Goal: Task Accomplishment & Management: Complete application form

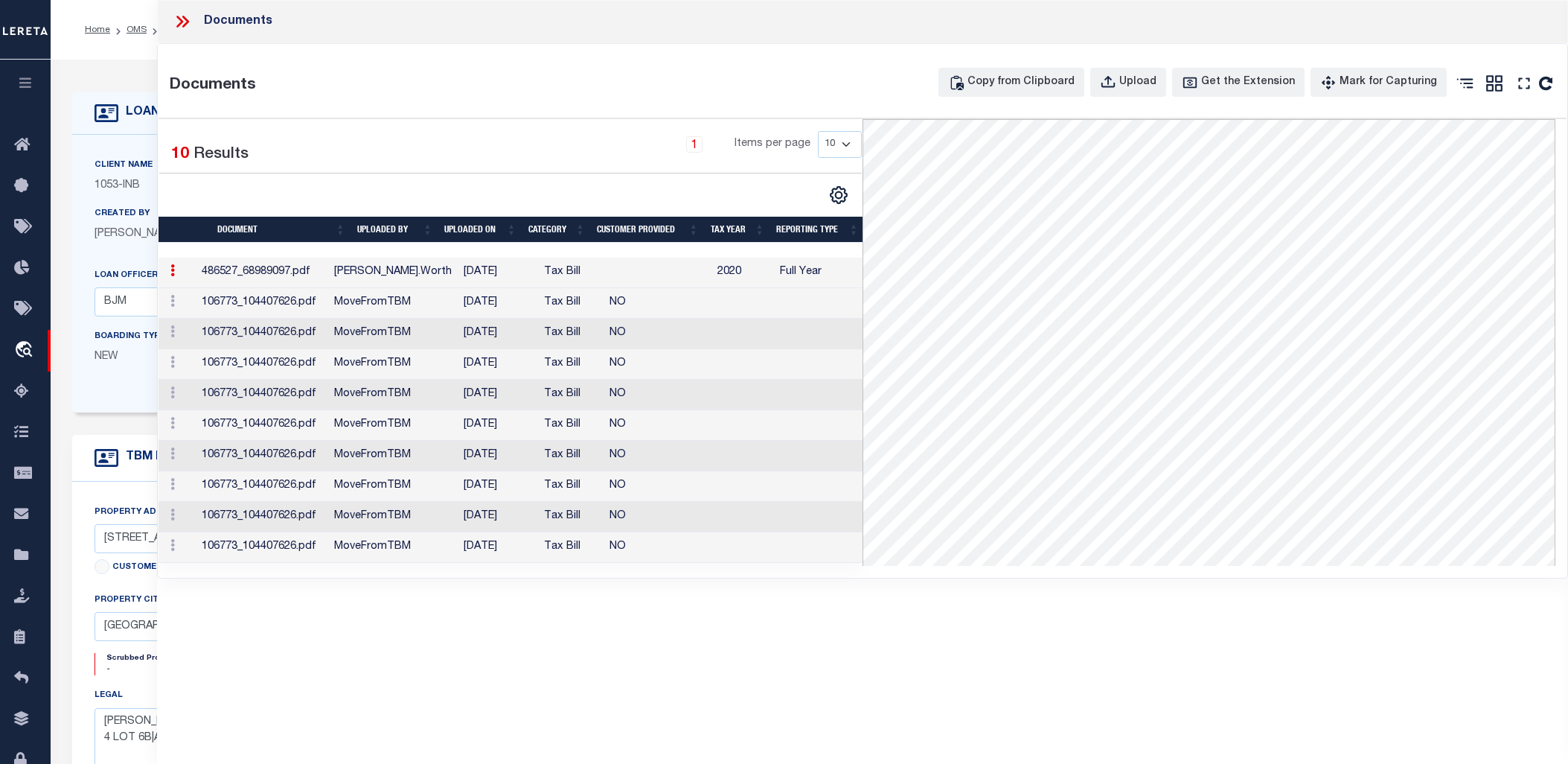
select select "False"
select select "3764"
select select "91"
select select "NonEscrow"
click at [181, 25] on icon at bounding box center [182, 21] width 19 height 19
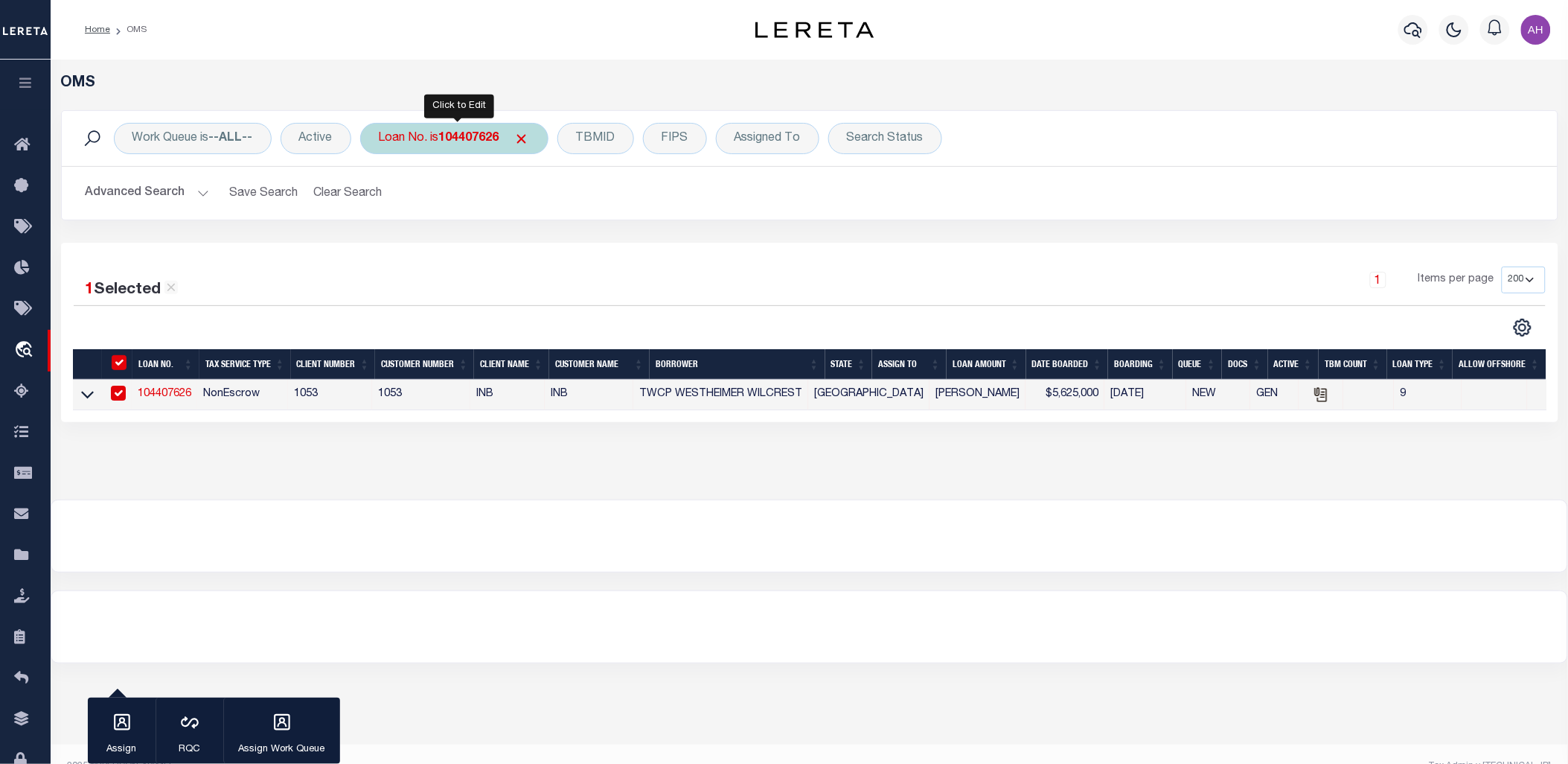
click at [487, 139] on b "104407626" at bounding box center [469, 138] width 60 height 12
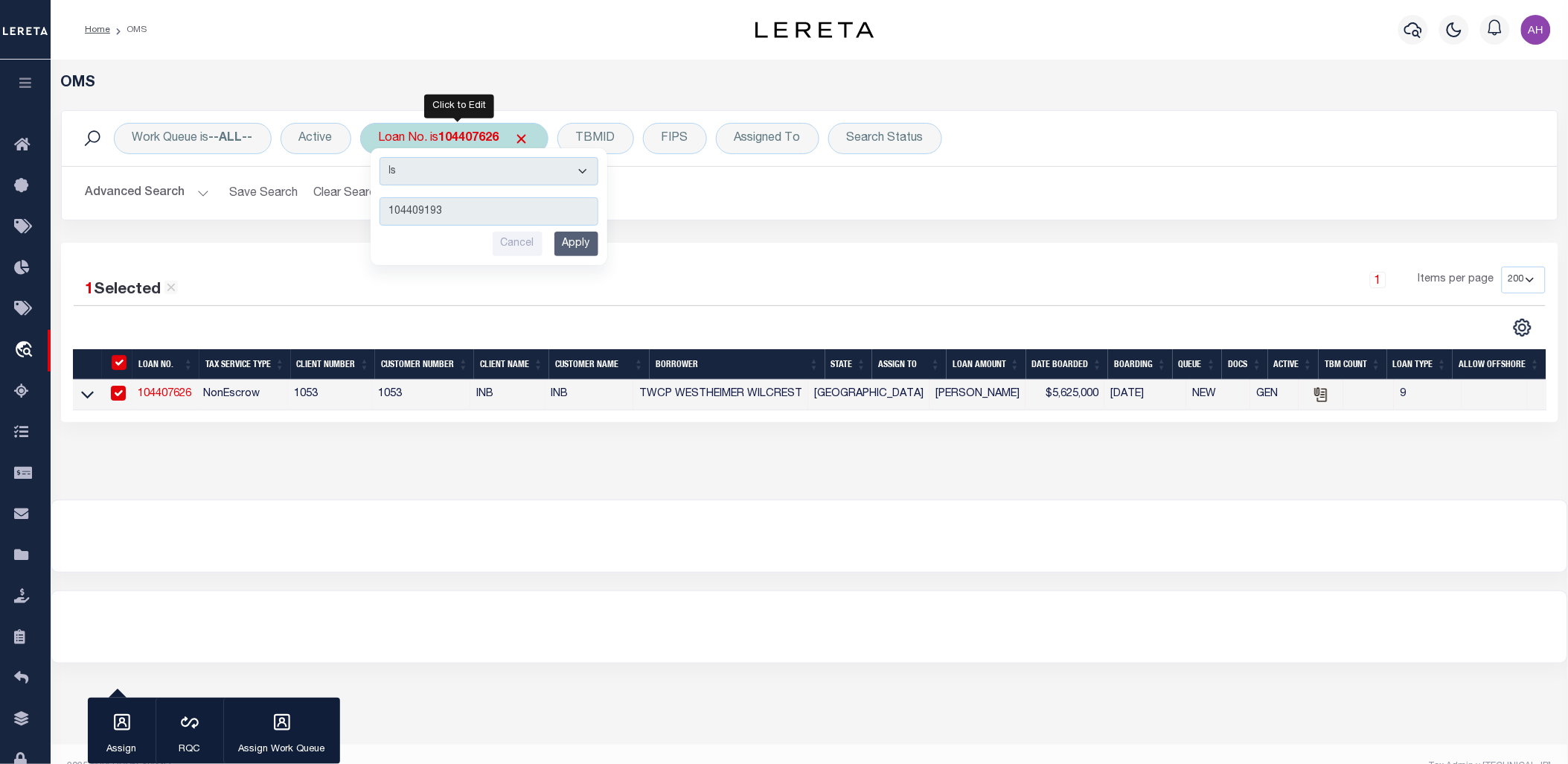
type input "104409193"
click at [579, 250] on input "Apply" at bounding box center [576, 243] width 44 height 25
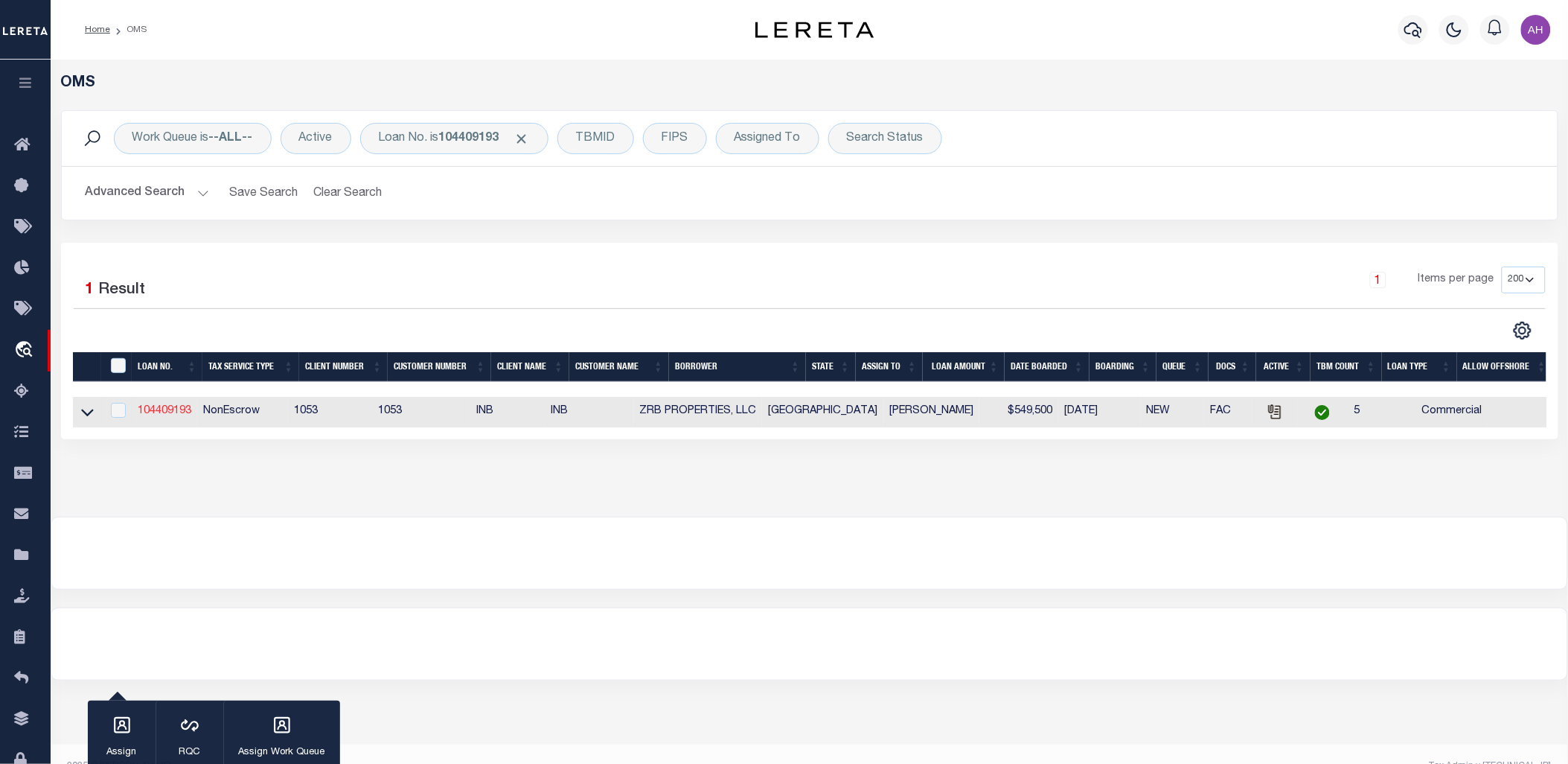
click at [169, 413] on link "104409193" at bounding box center [164, 411] width 54 height 10
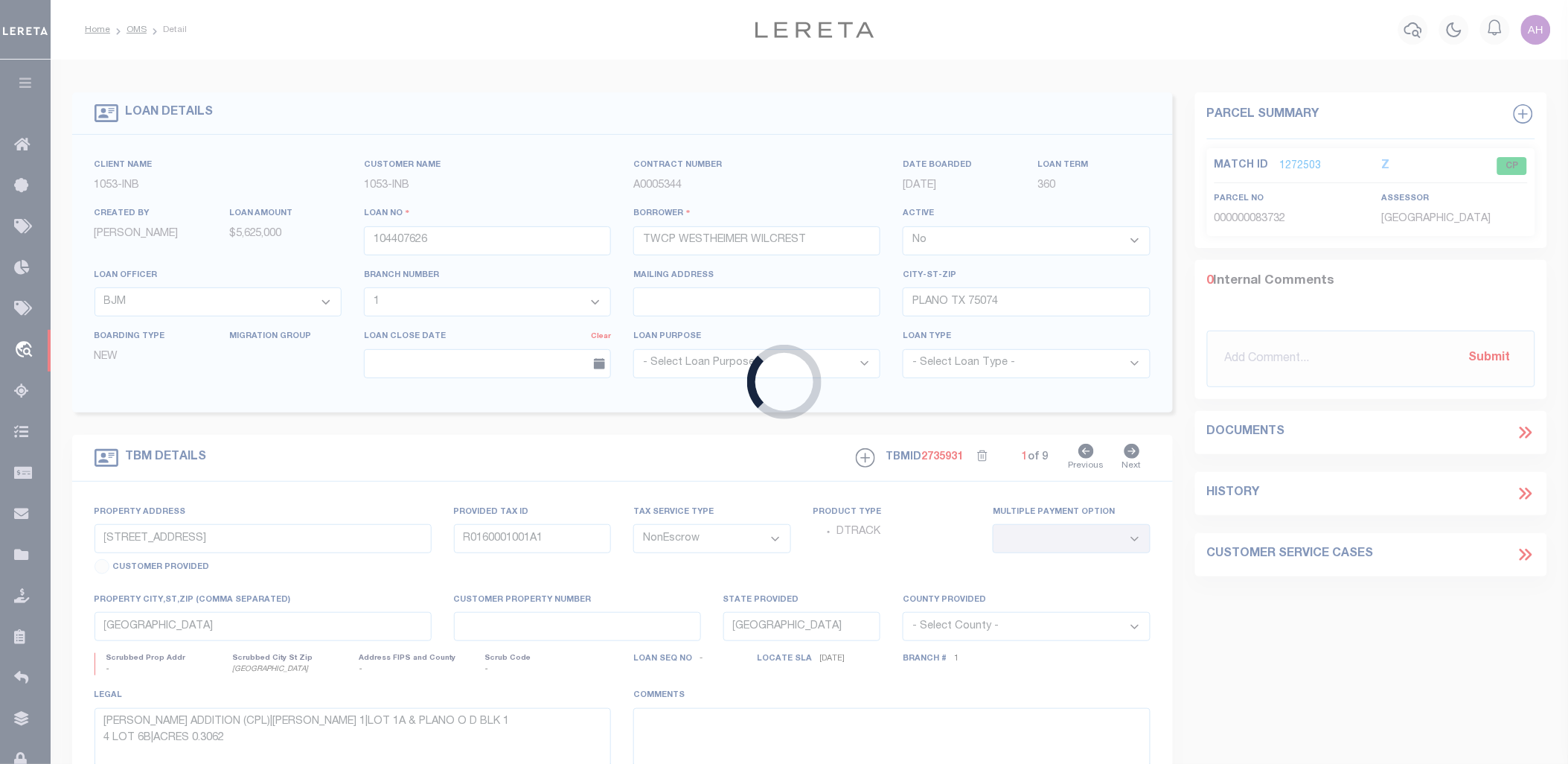
type input "104409193"
type input "ZRB PROPERTIES, LLC"
select select "True"
select select "254"
type input "[DATE]"
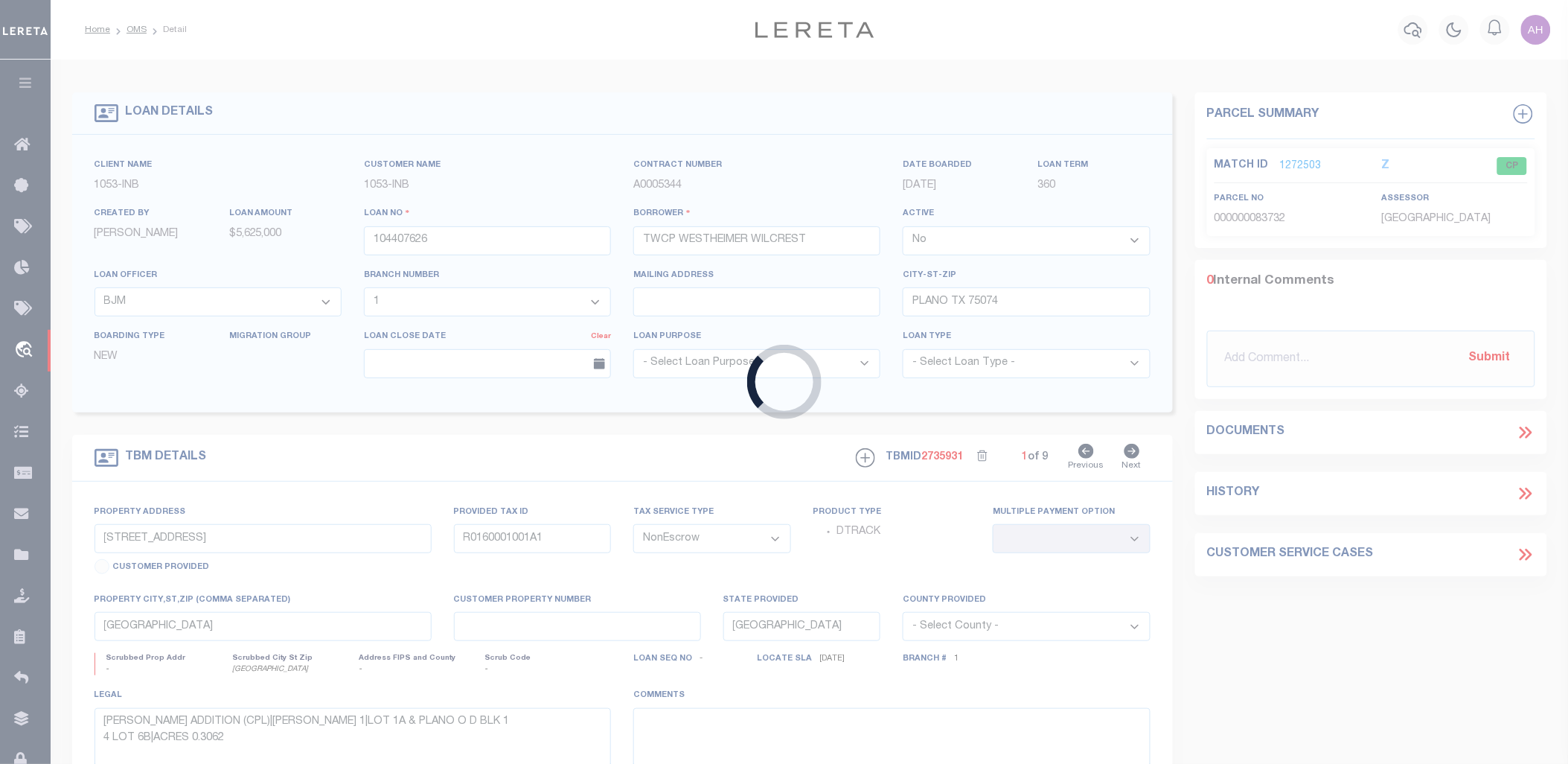
select select "20"
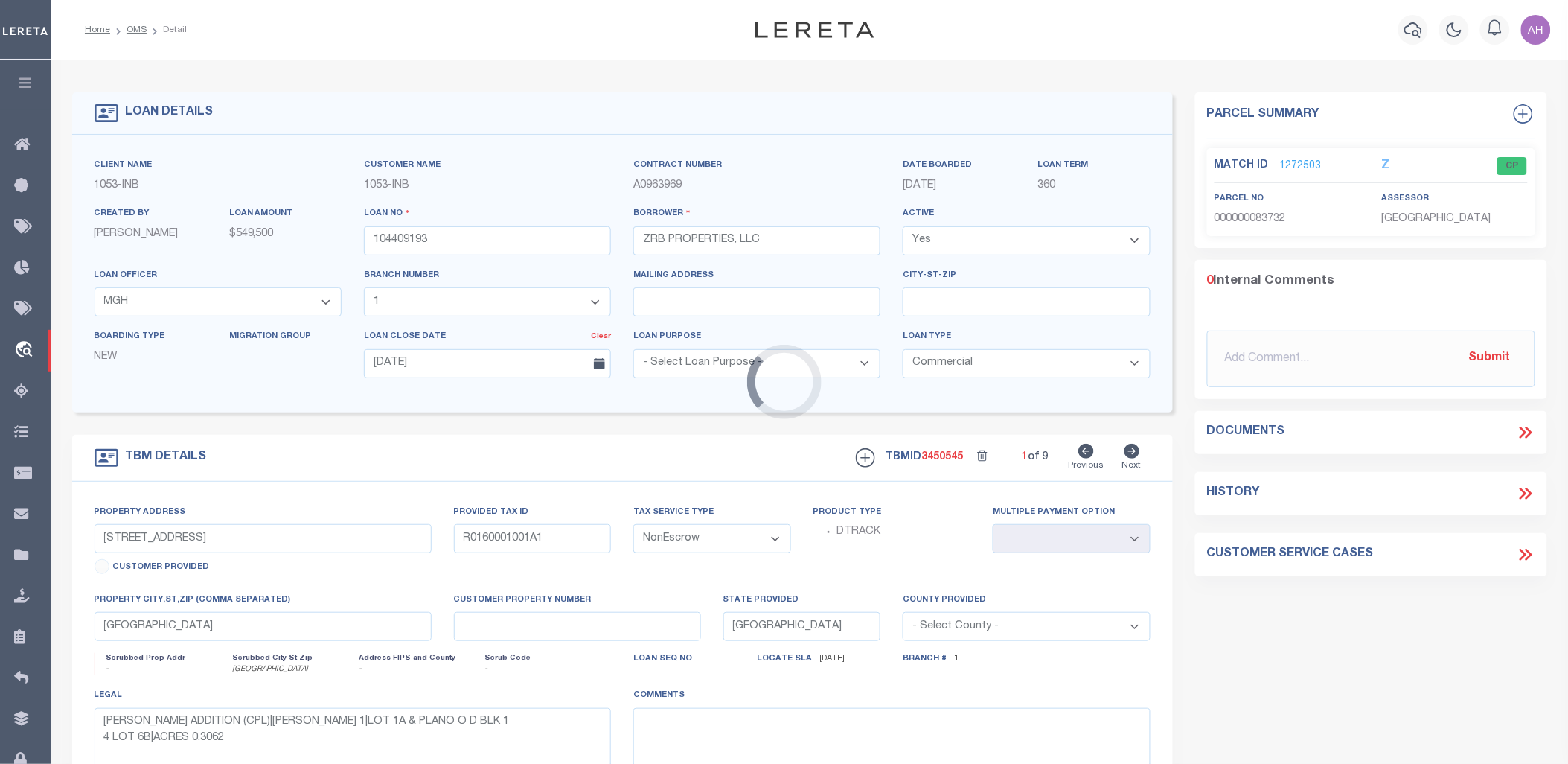
select select "254"
select select "91"
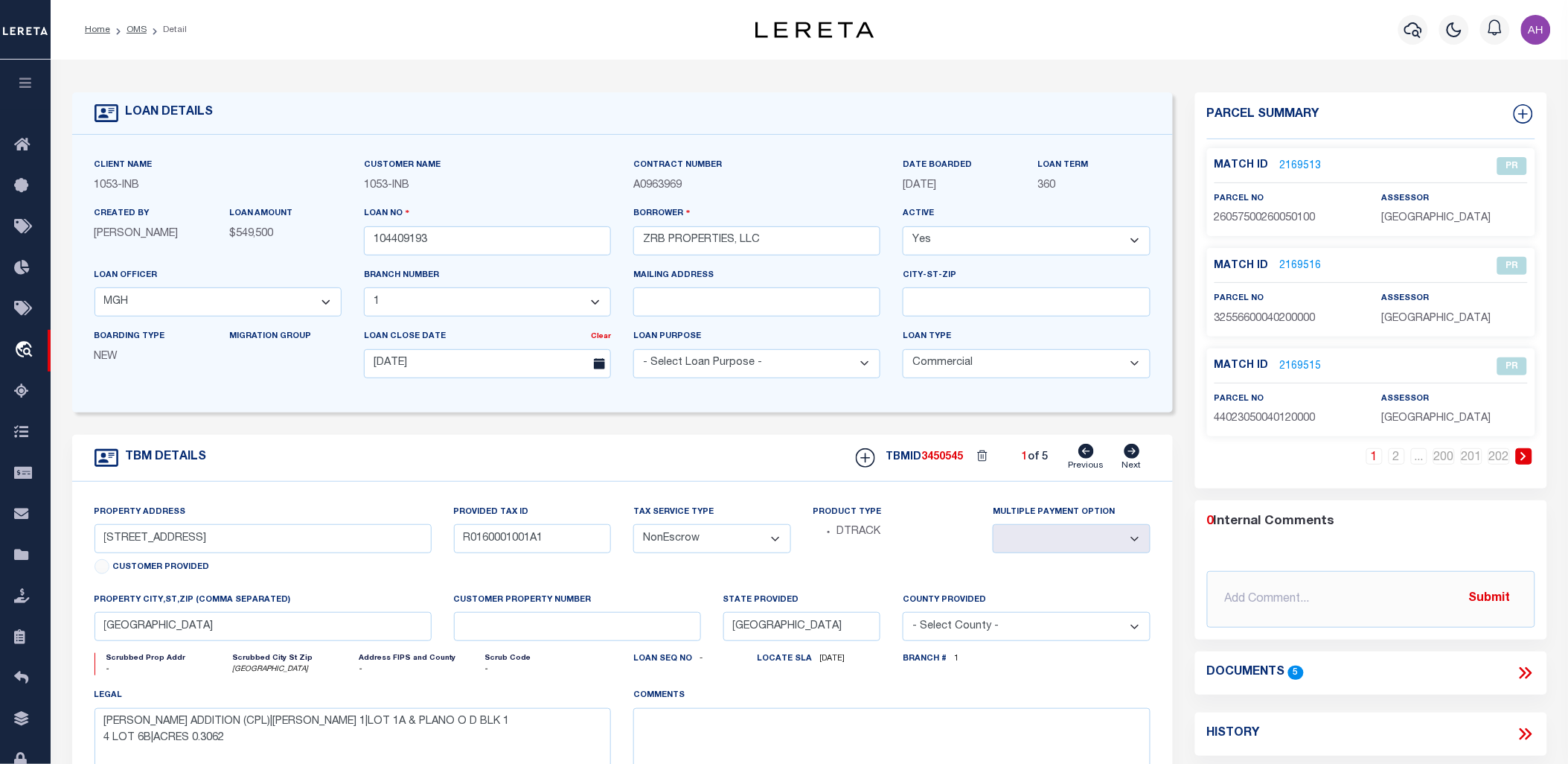
type input "[STREET_ADDRESS][PERSON_NAME]"
type input "00000602648000000"
select select
type input "[GEOGRAPHIC_DATA] TX 75229-4612"
select select
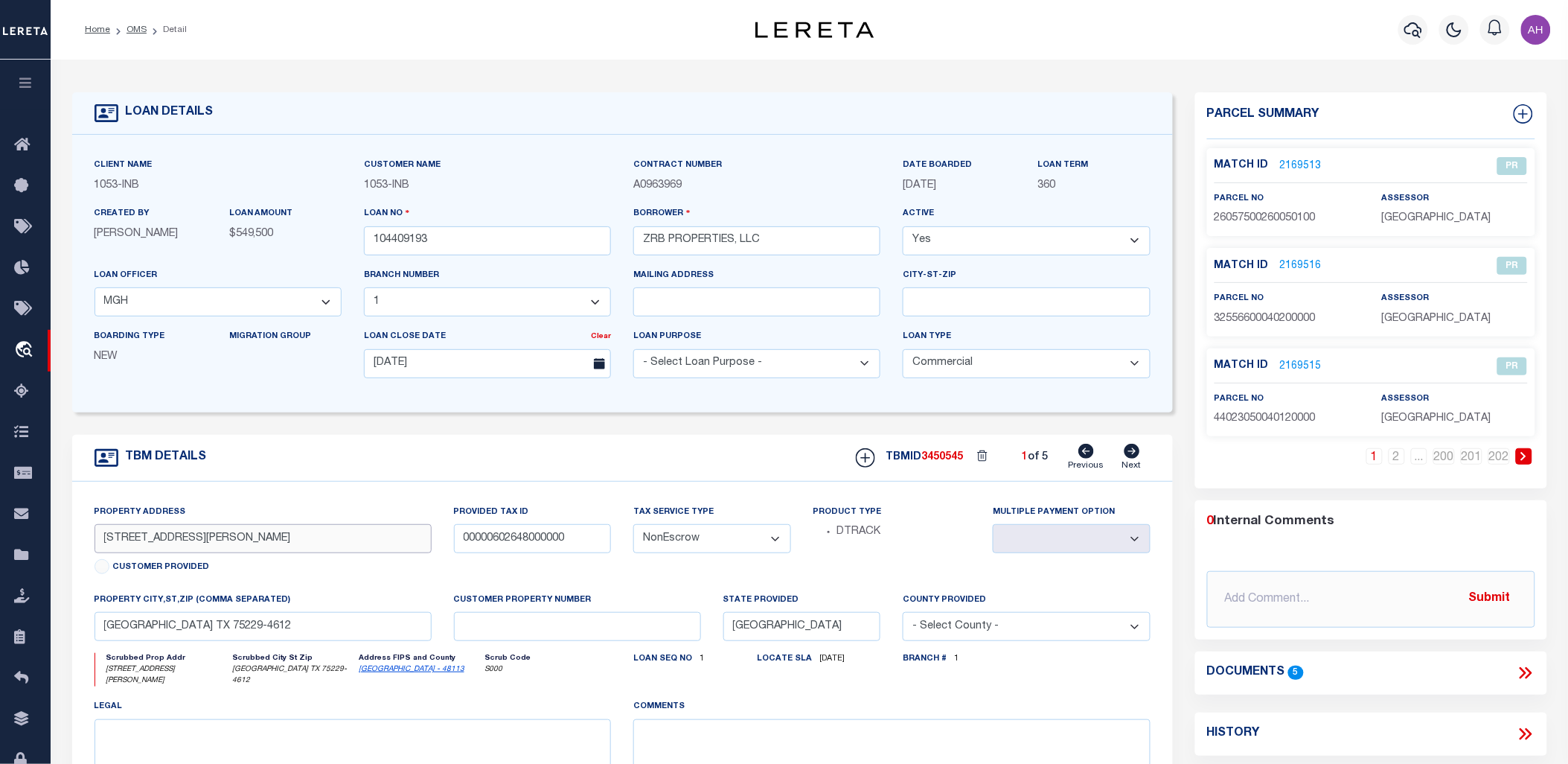
drag, startPoint x: 197, startPoint y: 538, endPoint x: 60, endPoint y: 530, distance: 137.2
click at [61, 530] on div "TBM DETAILS TBMID 3450545" at bounding box center [622, 647] width 1123 height 424
drag, startPoint x: 235, startPoint y: 630, endPoint x: 75, endPoint y: 631, distance: 160.0
click at [75, 631] on div "Property Address [STREET_ADDRESS][PERSON_NAME] Customer Provided Provided Tax I…" at bounding box center [622, 670] width 1100 height 377
click at [410, 235] on input "104409193" at bounding box center [487, 241] width 247 height 29
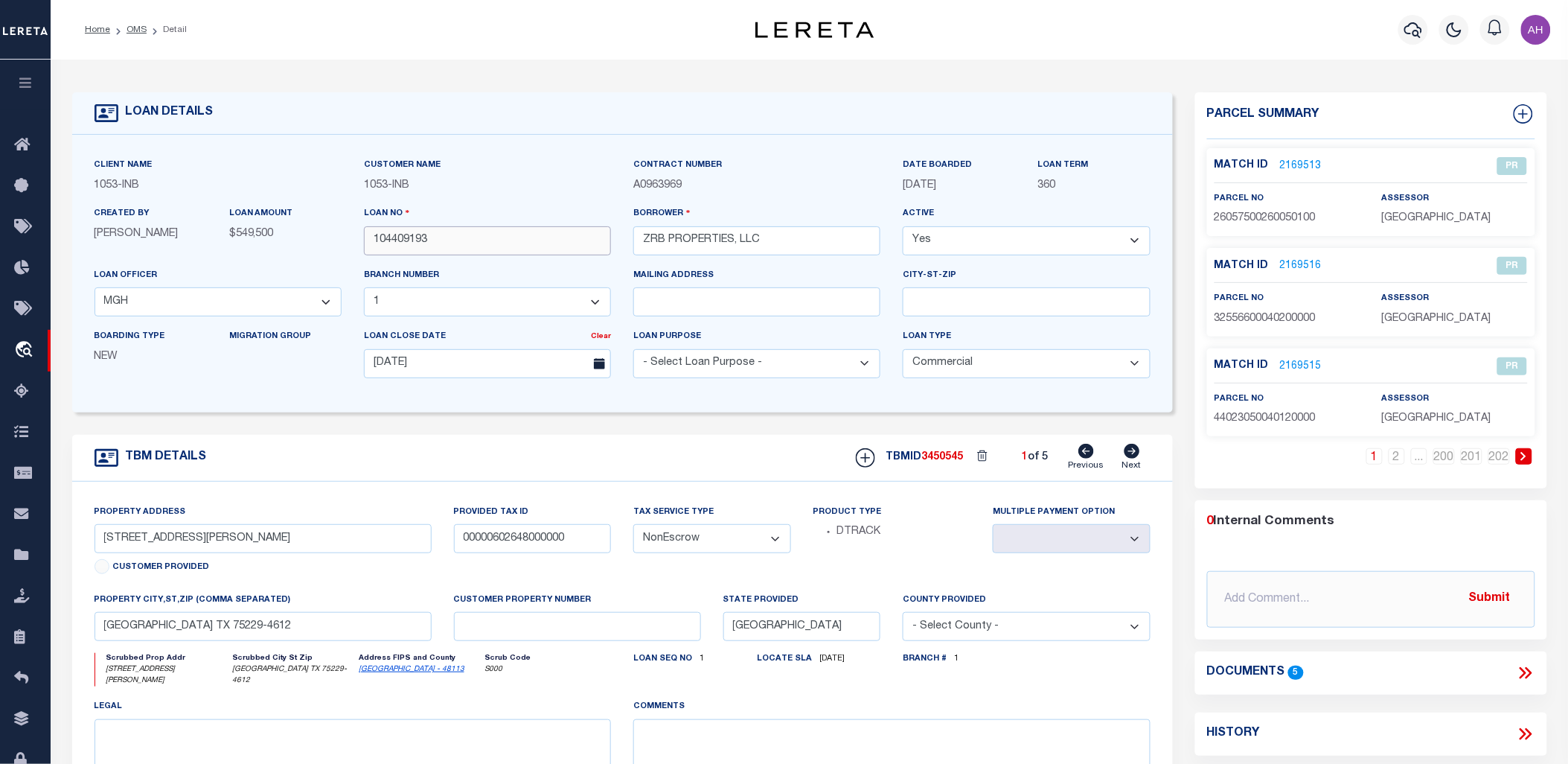
click at [410, 235] on input "104409193" at bounding box center [487, 241] width 247 height 29
click at [1295, 266] on link "2169516" at bounding box center [1300, 266] width 42 height 15
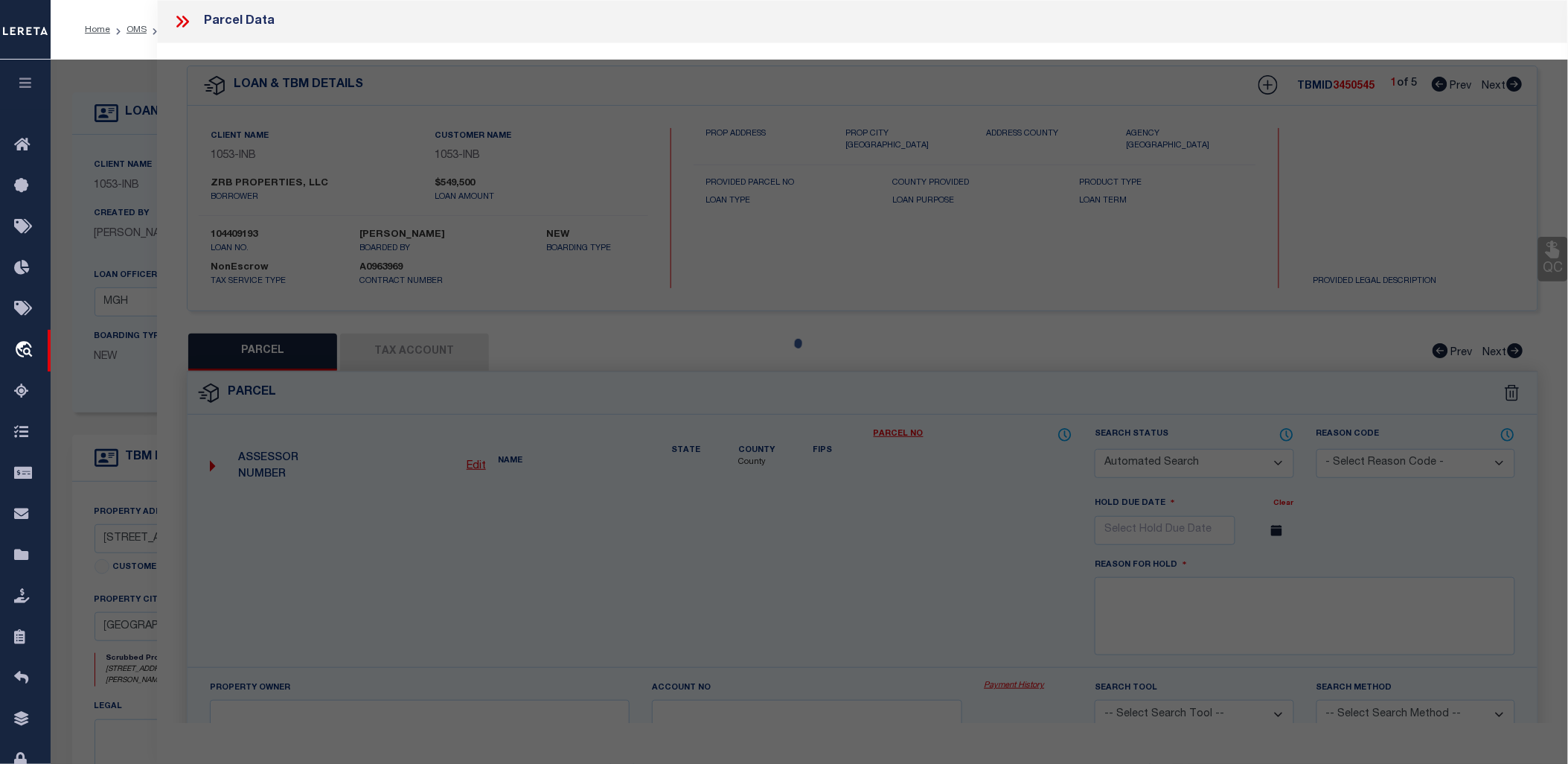
checkbox input "false"
select select "PR"
type input "[PERSON_NAME]"
select select "PRO"
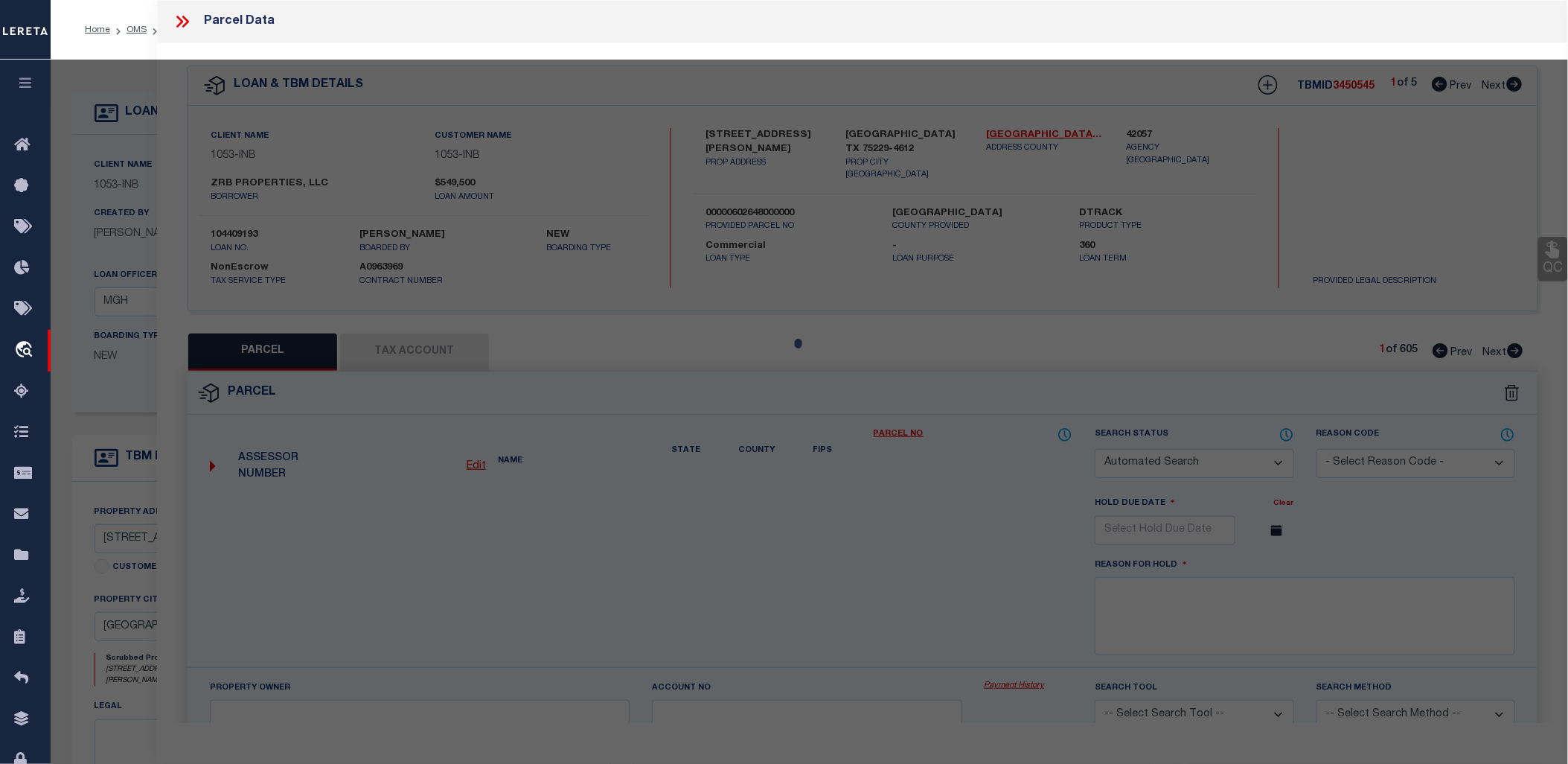
select select "ADD"
type input "3812 [GEOGRAPHIC_DATA] CT"
type input "IRVING TX 75062"
type textarea "1: UNIVERSITY HILLS 5TH INST 2ND REV 2: BLK 4 LT 20"
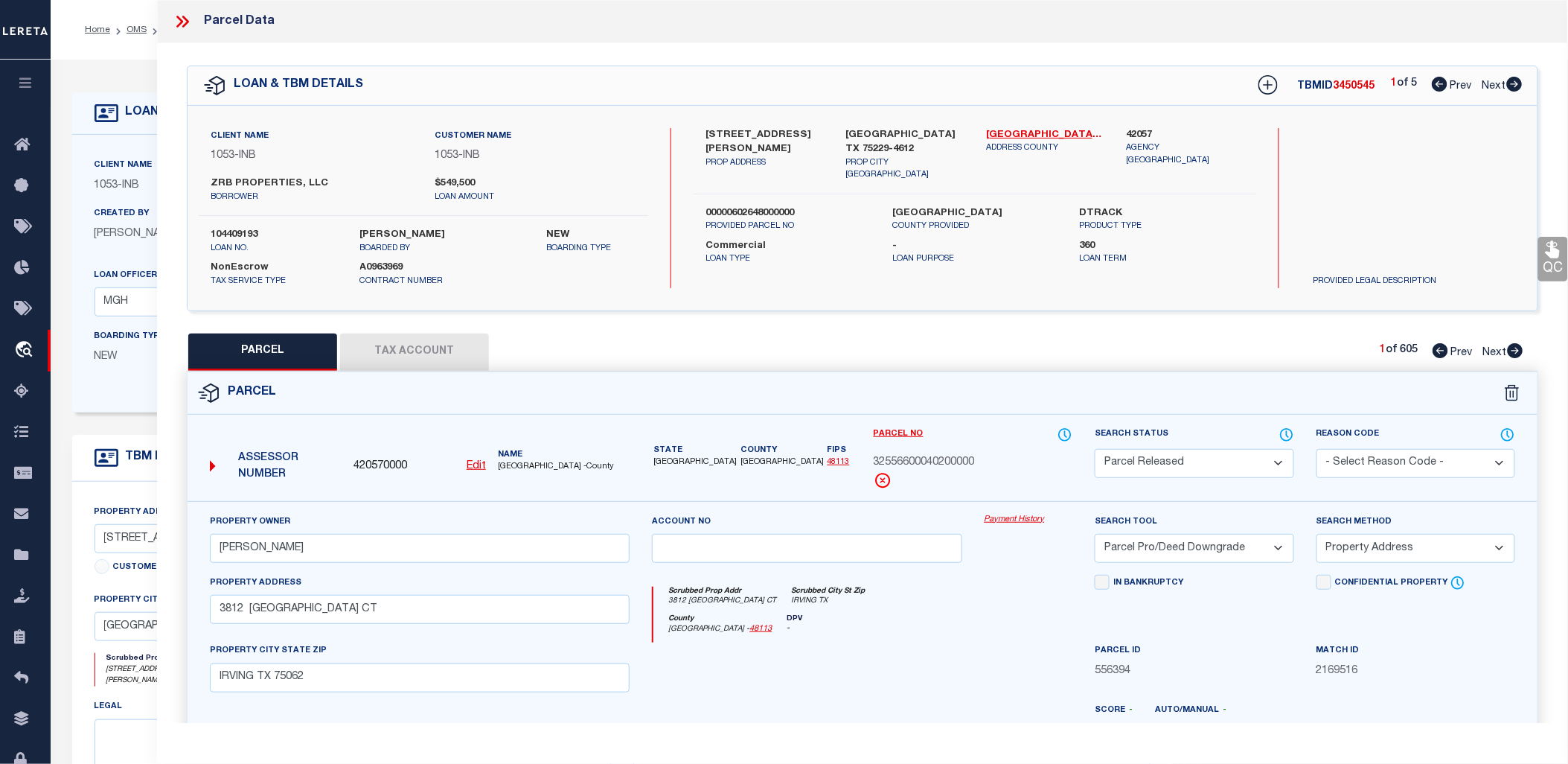
click at [174, 25] on icon at bounding box center [182, 21] width 19 height 19
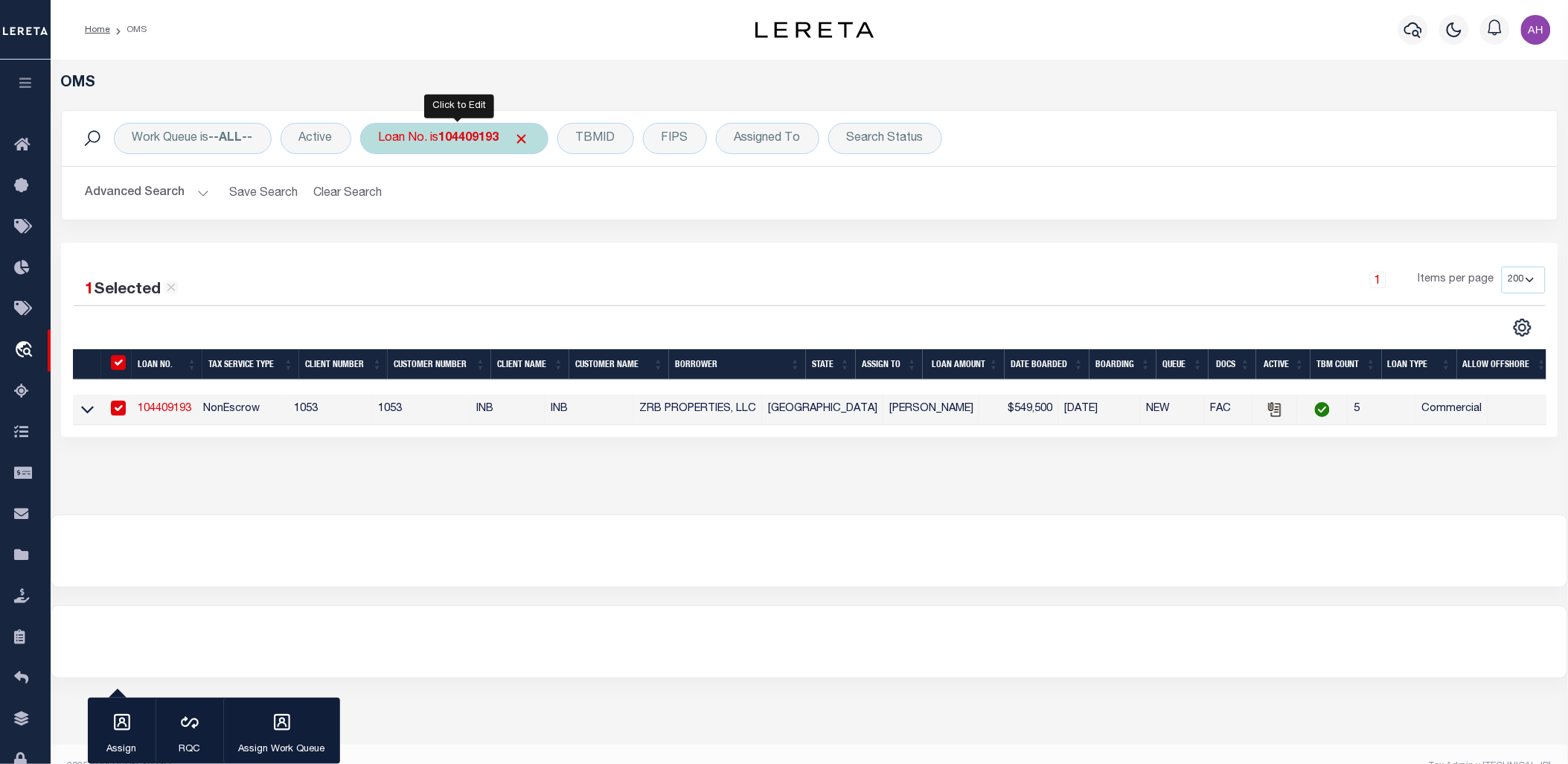
click at [494, 137] on b "104409193" at bounding box center [469, 138] width 60 height 12
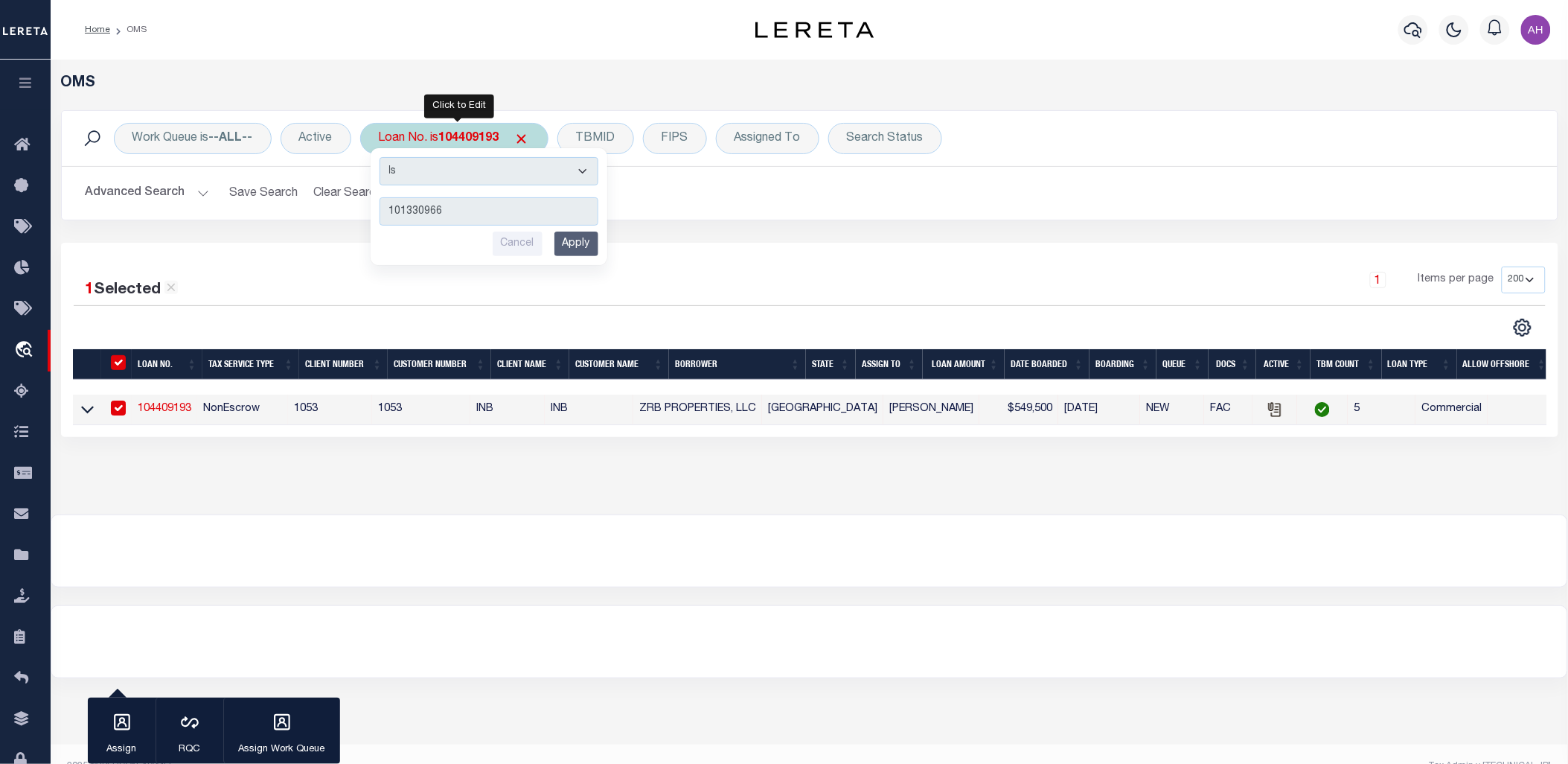
type input "101330966"
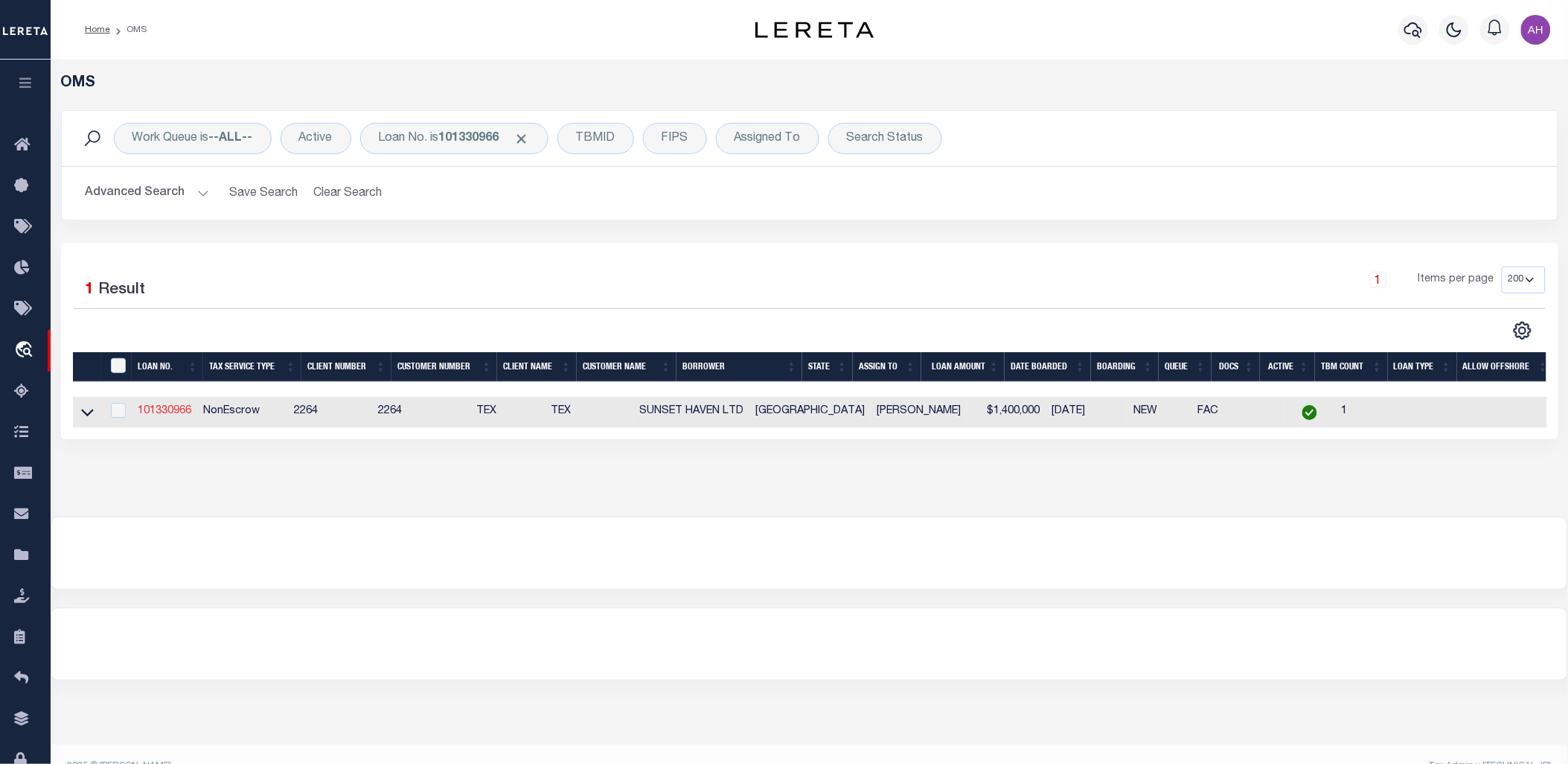
click at [166, 414] on link "101330966" at bounding box center [164, 411] width 54 height 10
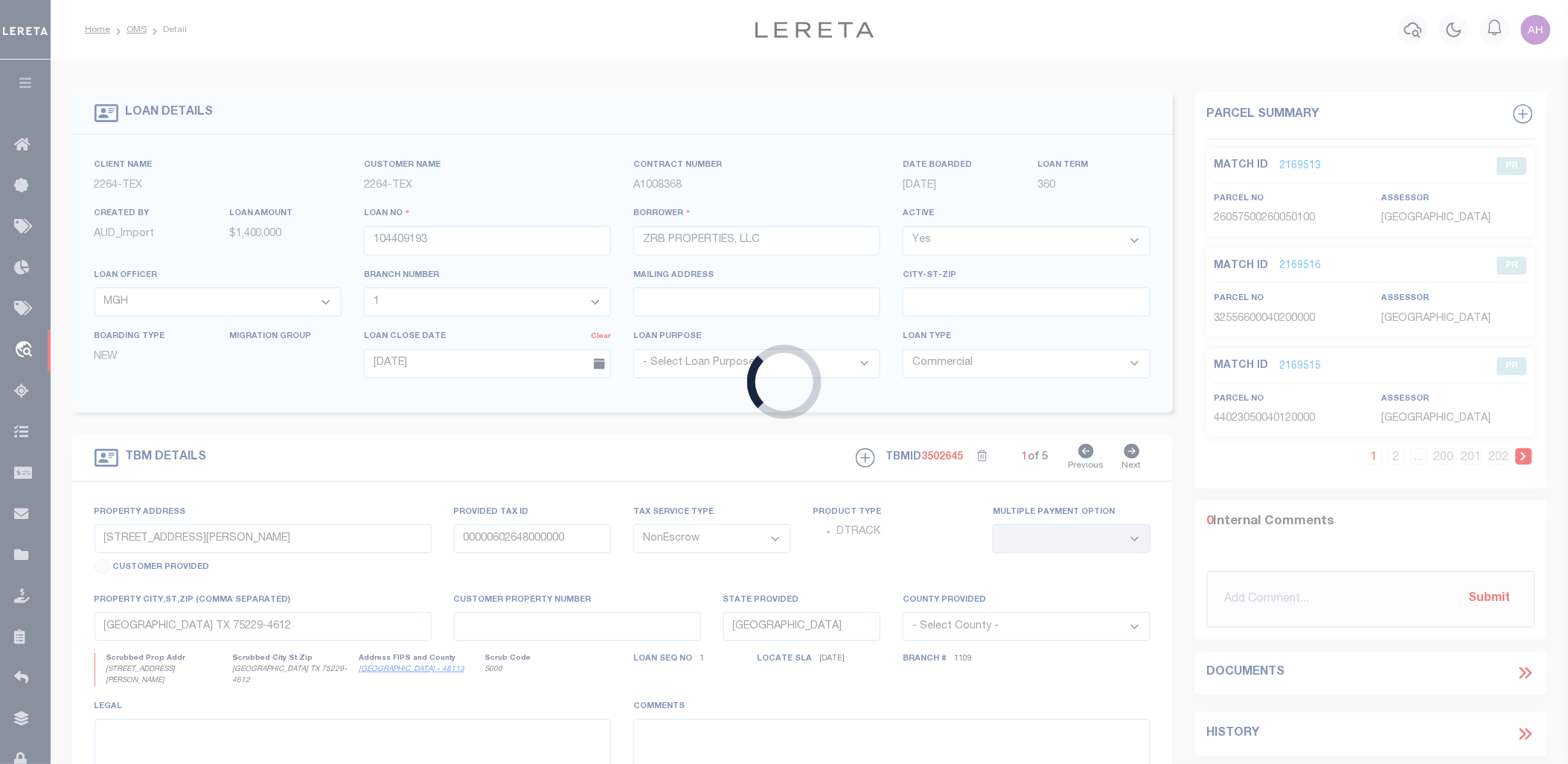
type input "101330966"
type input "SUNSET HAVEN LTD"
select select
type input "[STREET_ADDRESS]"
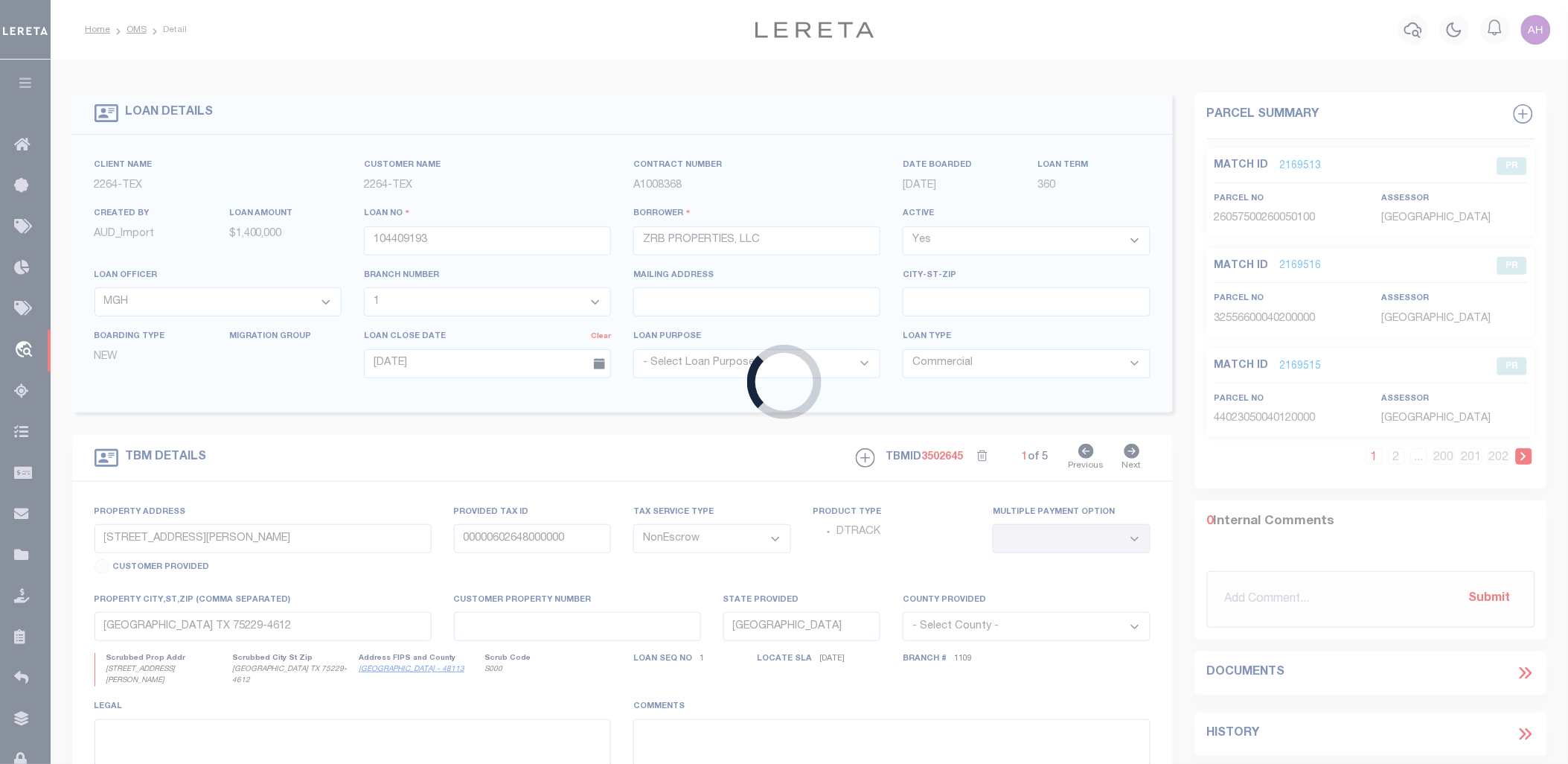
type input "[GEOGRAPHIC_DATA] [GEOGRAPHIC_DATA] 78521"
select select
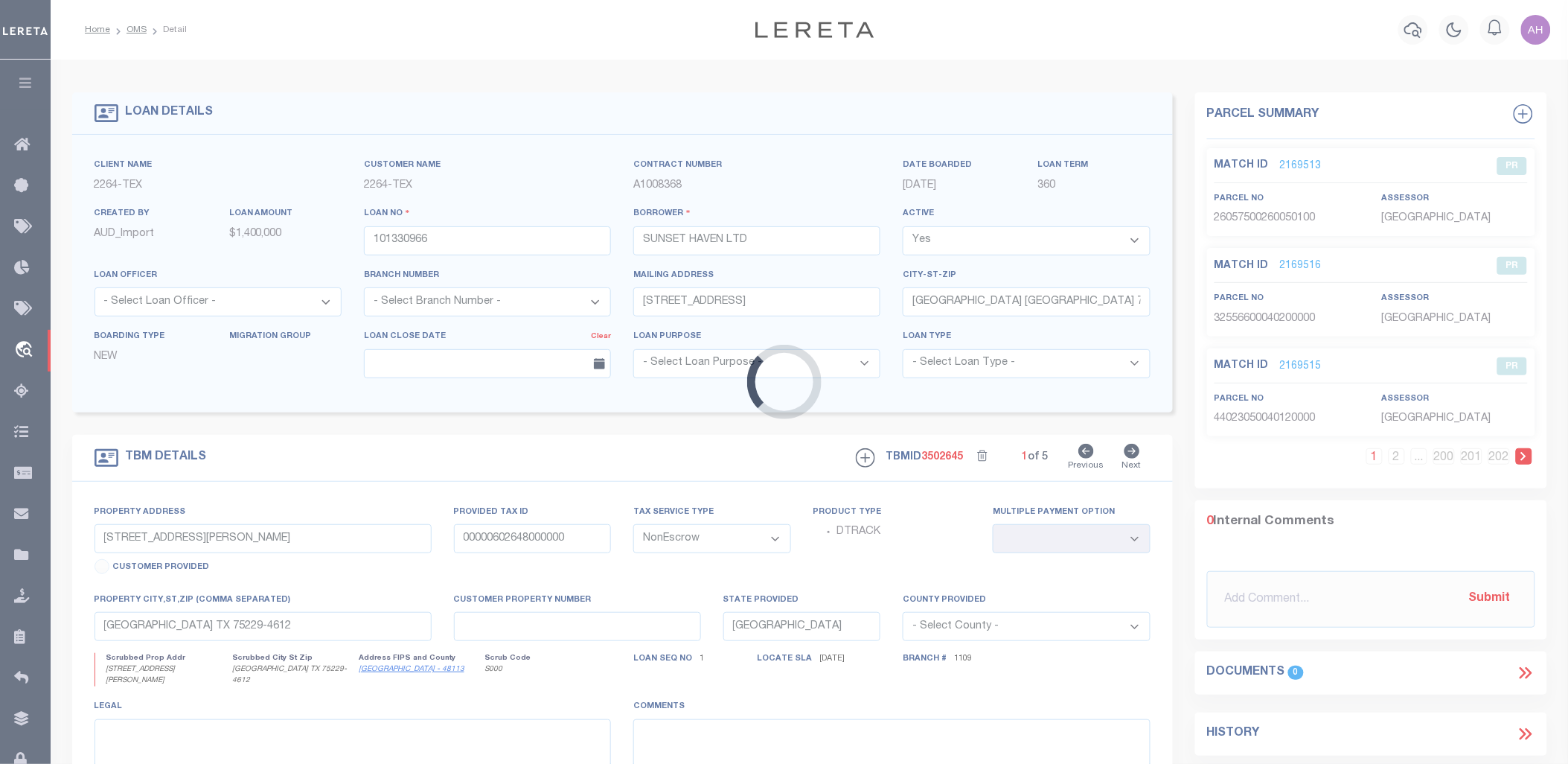
type input "301 HORIZON LN"
type input "06-9560-0010-0130-00"
select select
type input "[GEOGRAPHIC_DATA], [GEOGRAPHIC_DATA], 78520"
type input "128"
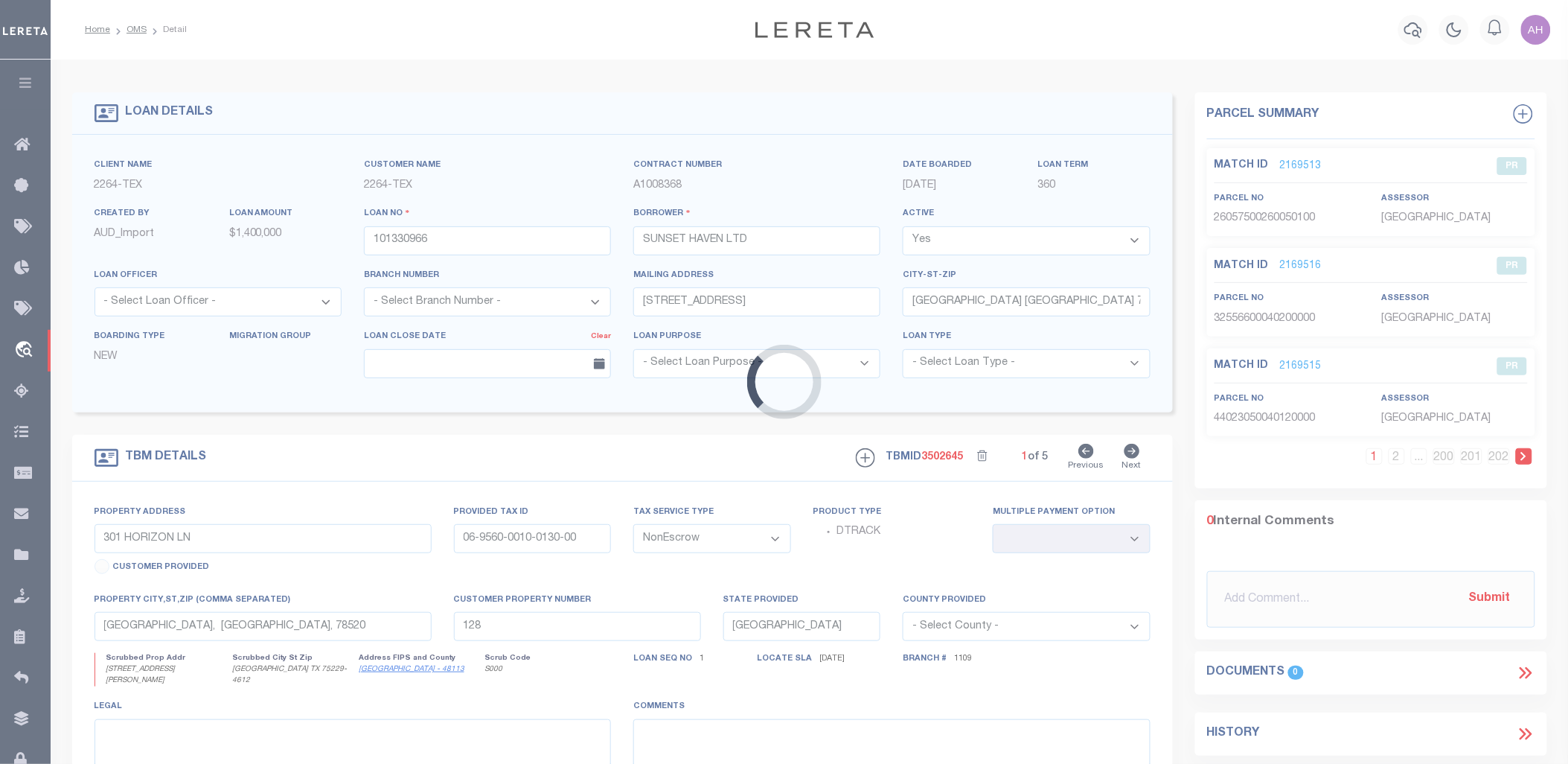
select select
type textarea "[STREET_ADDRESS]"
select select "22429"
select select "8139"
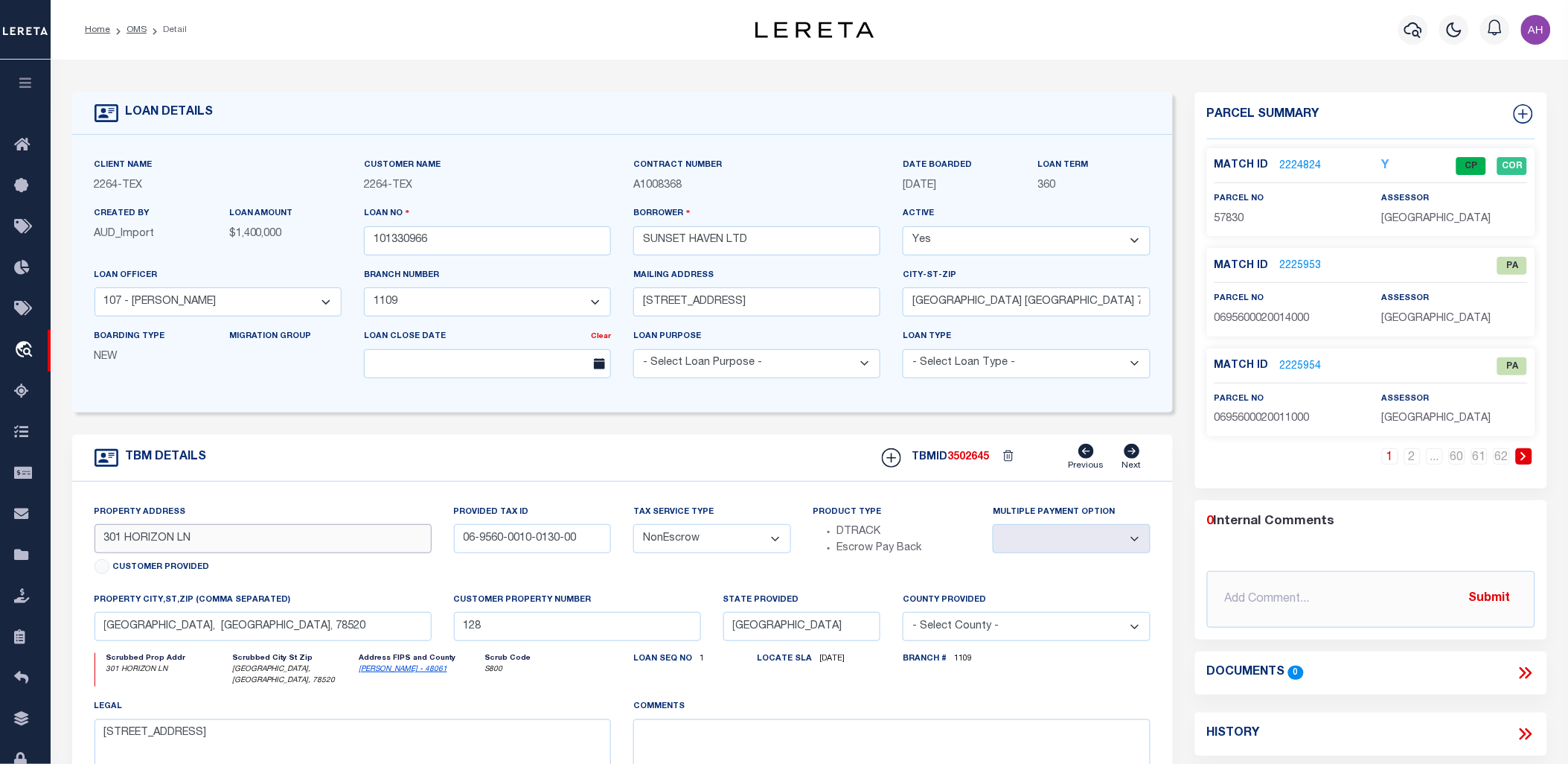
click at [184, 544] on input "301 HORIZON LN" at bounding box center [263, 539] width 337 height 29
click at [189, 626] on input "[GEOGRAPHIC_DATA], [GEOGRAPHIC_DATA], 78520" at bounding box center [263, 626] width 337 height 29
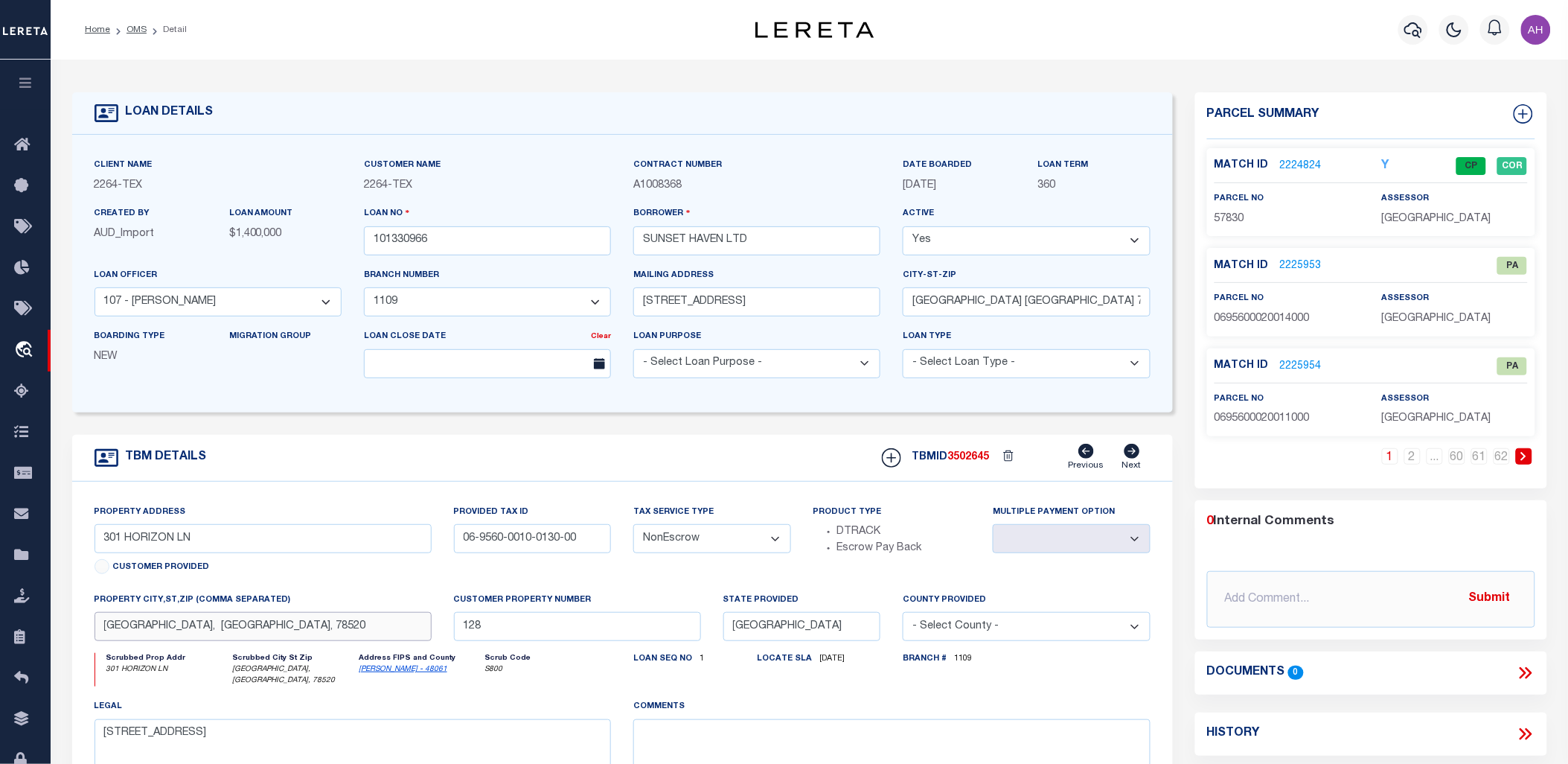
click at [189, 626] on input "[GEOGRAPHIC_DATA], [GEOGRAPHIC_DATA], 78520" at bounding box center [263, 626] width 337 height 29
